Goal: Navigation & Orientation: Find specific page/section

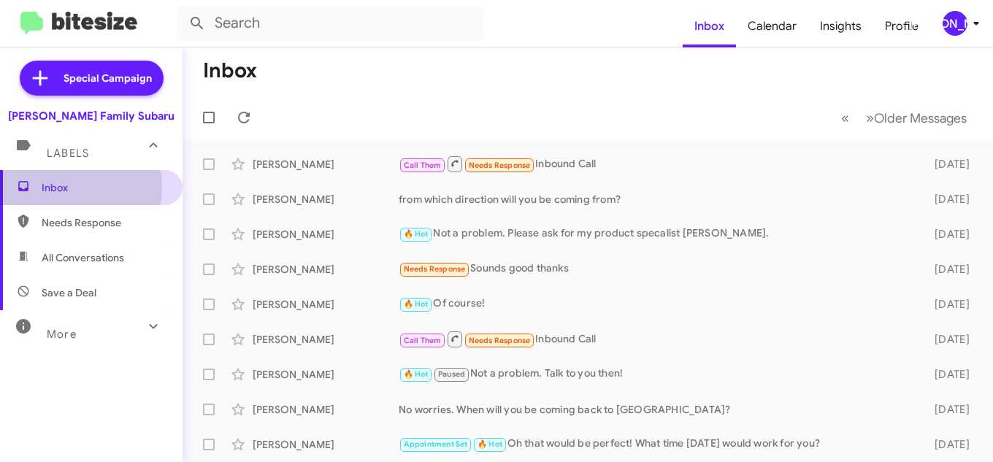
click at [62, 186] on span "Inbox" at bounding box center [104, 187] width 124 height 15
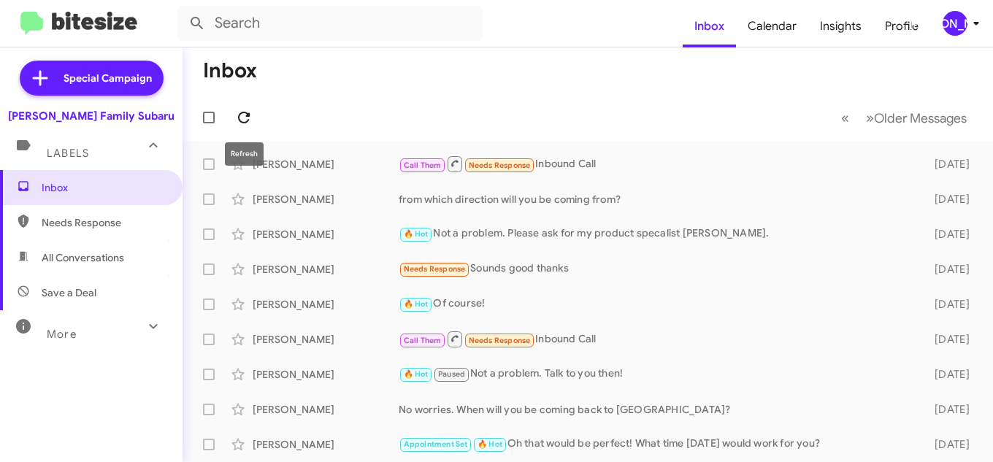
click at [245, 115] on icon at bounding box center [244, 118] width 18 height 18
click at [838, 34] on span "Insights" at bounding box center [840, 26] width 65 height 42
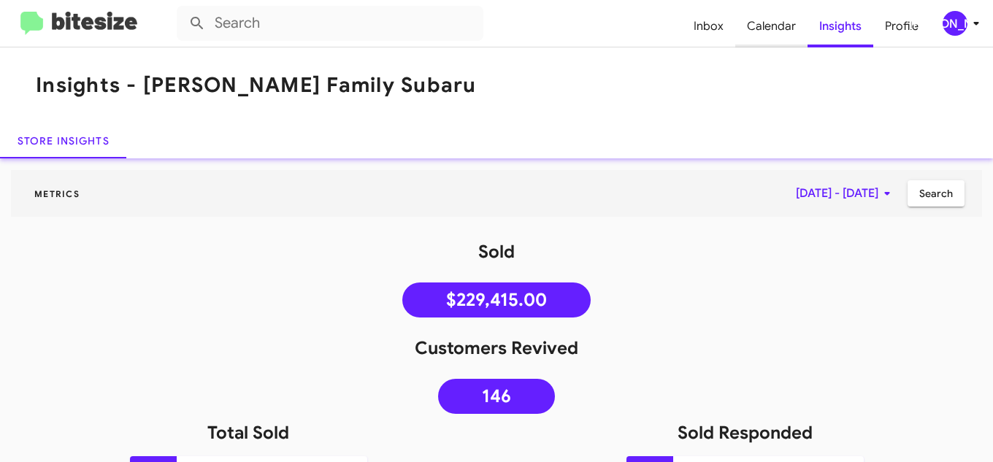
click at [751, 20] on span "Calendar" at bounding box center [771, 26] width 72 height 42
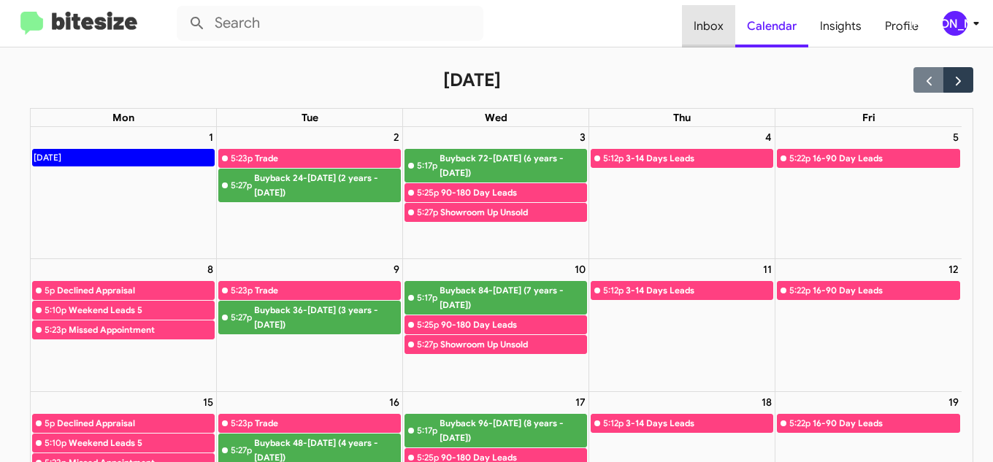
click at [716, 30] on span "Inbox" at bounding box center [708, 26] width 53 height 42
